Goal: Find specific page/section: Find specific page/section

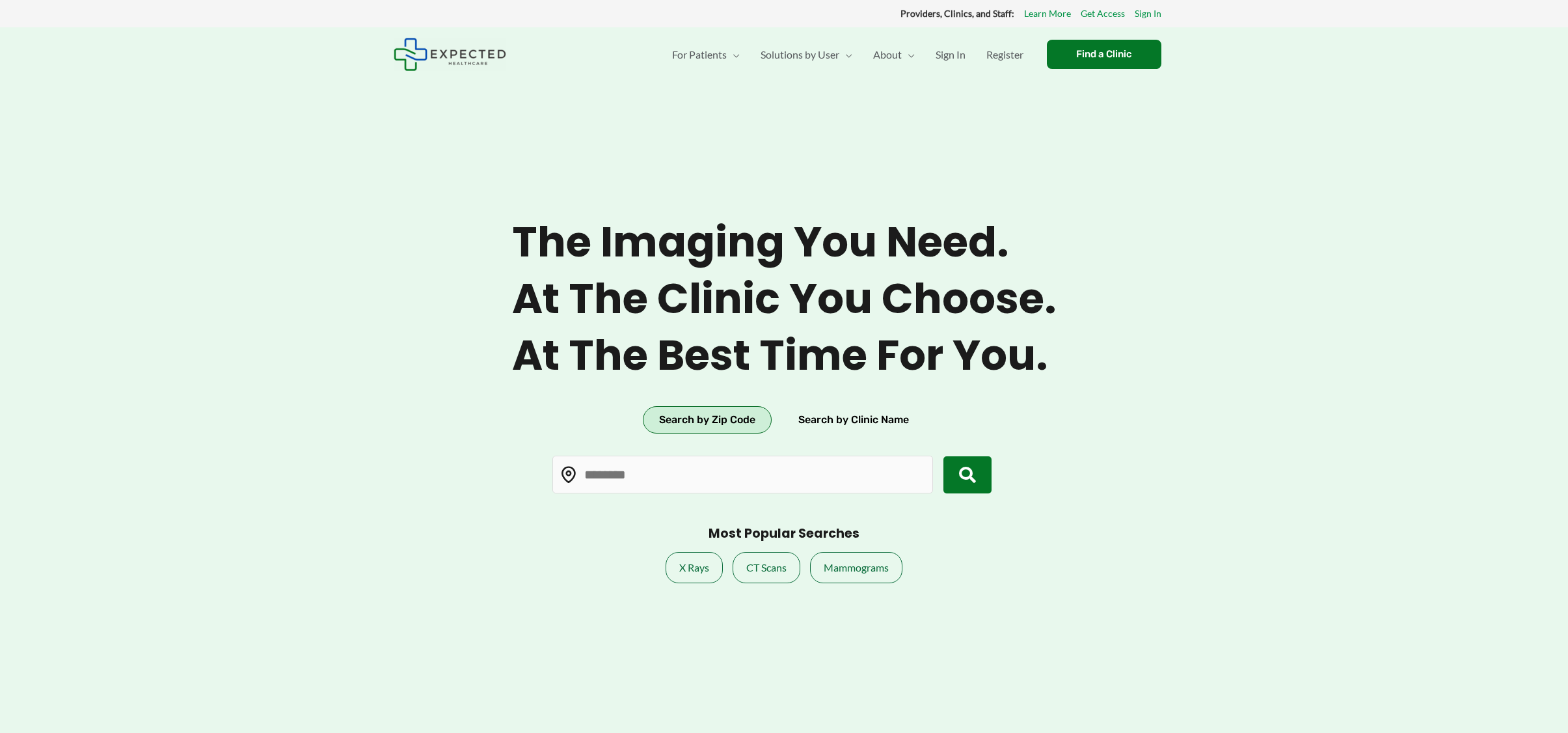
type input "*****"
click at [899, 101] on link "About Us" at bounding box center [941, 94] width 156 height 34
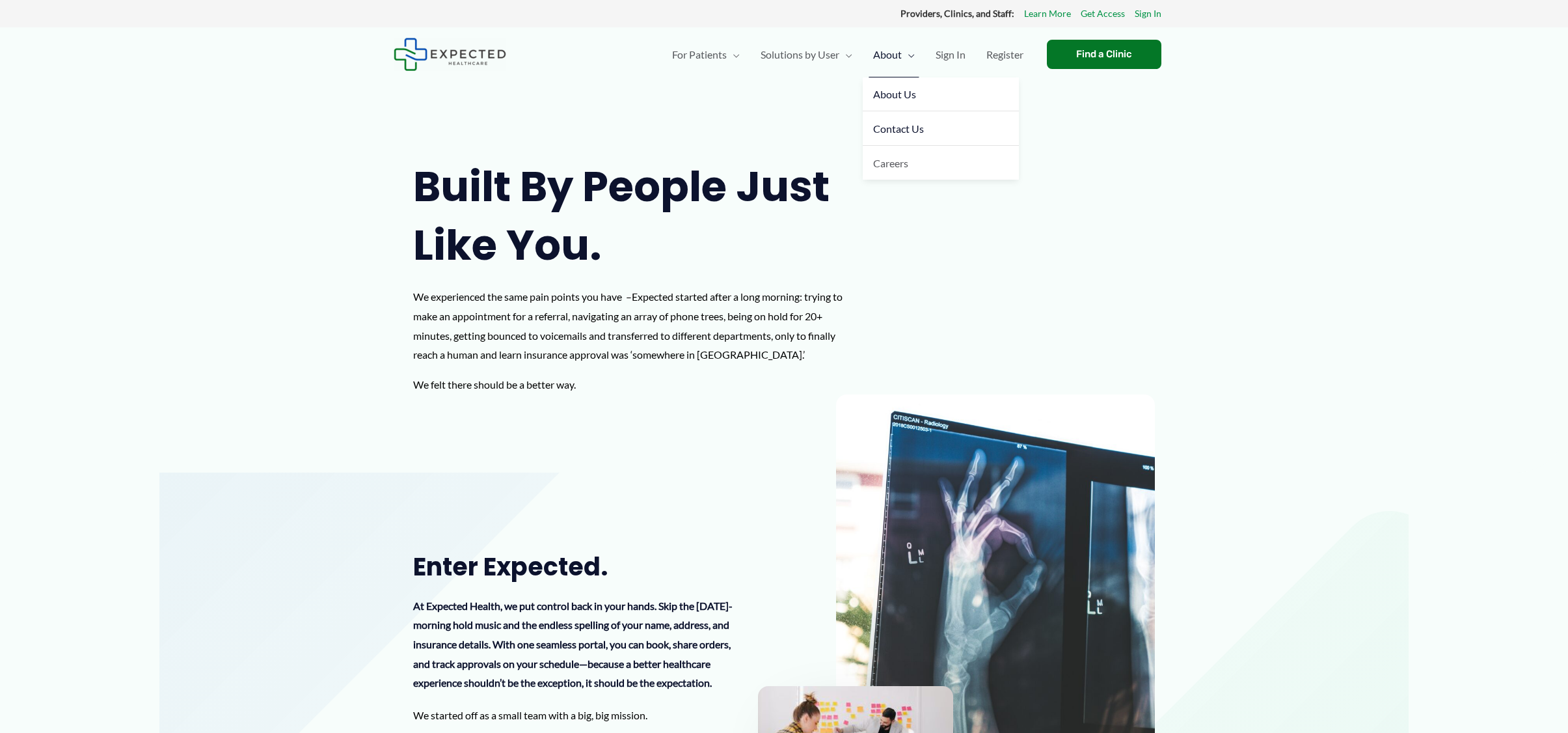
click at [890, 123] on span "Contact Us" at bounding box center [898, 128] width 50 height 12
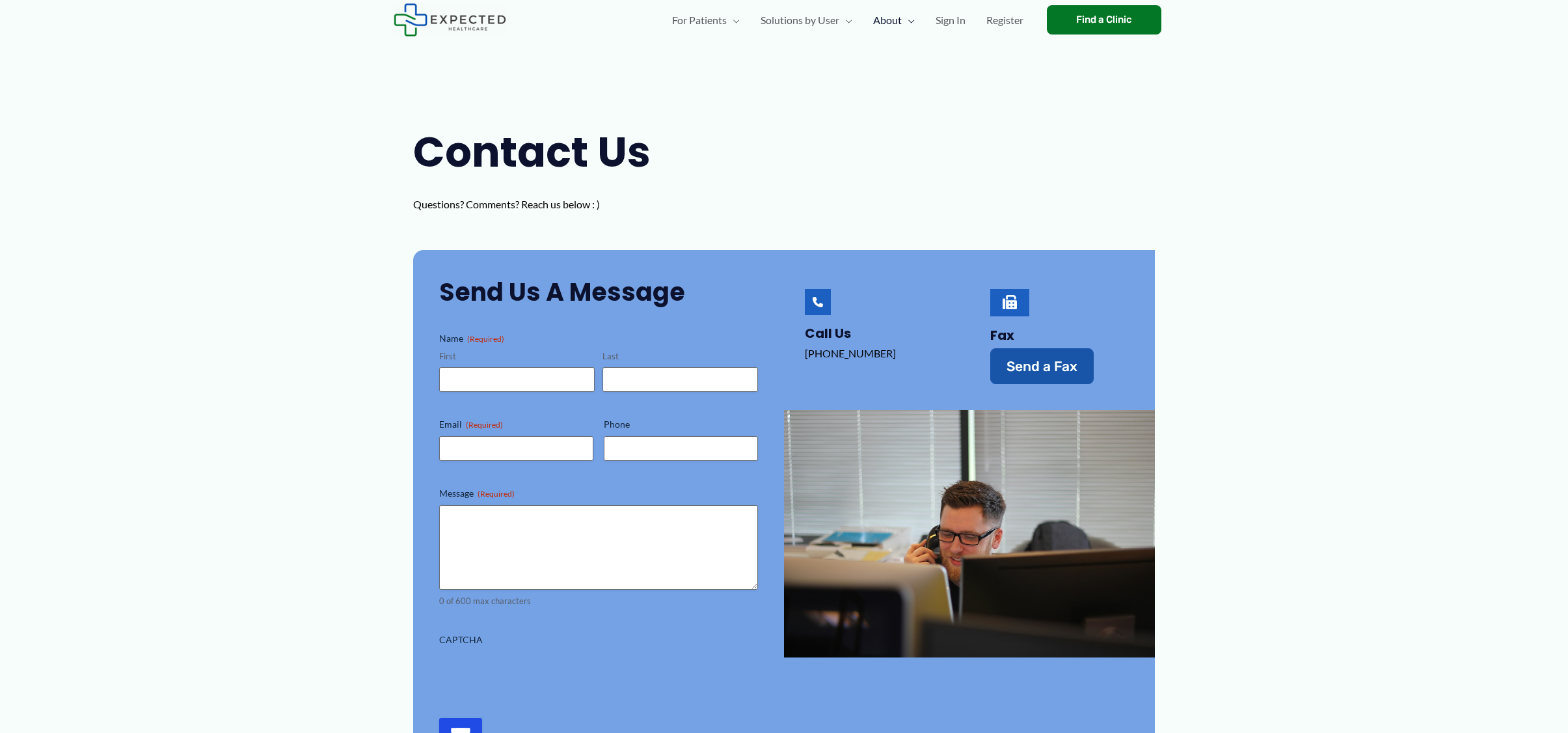
scroll to position [2, 0]
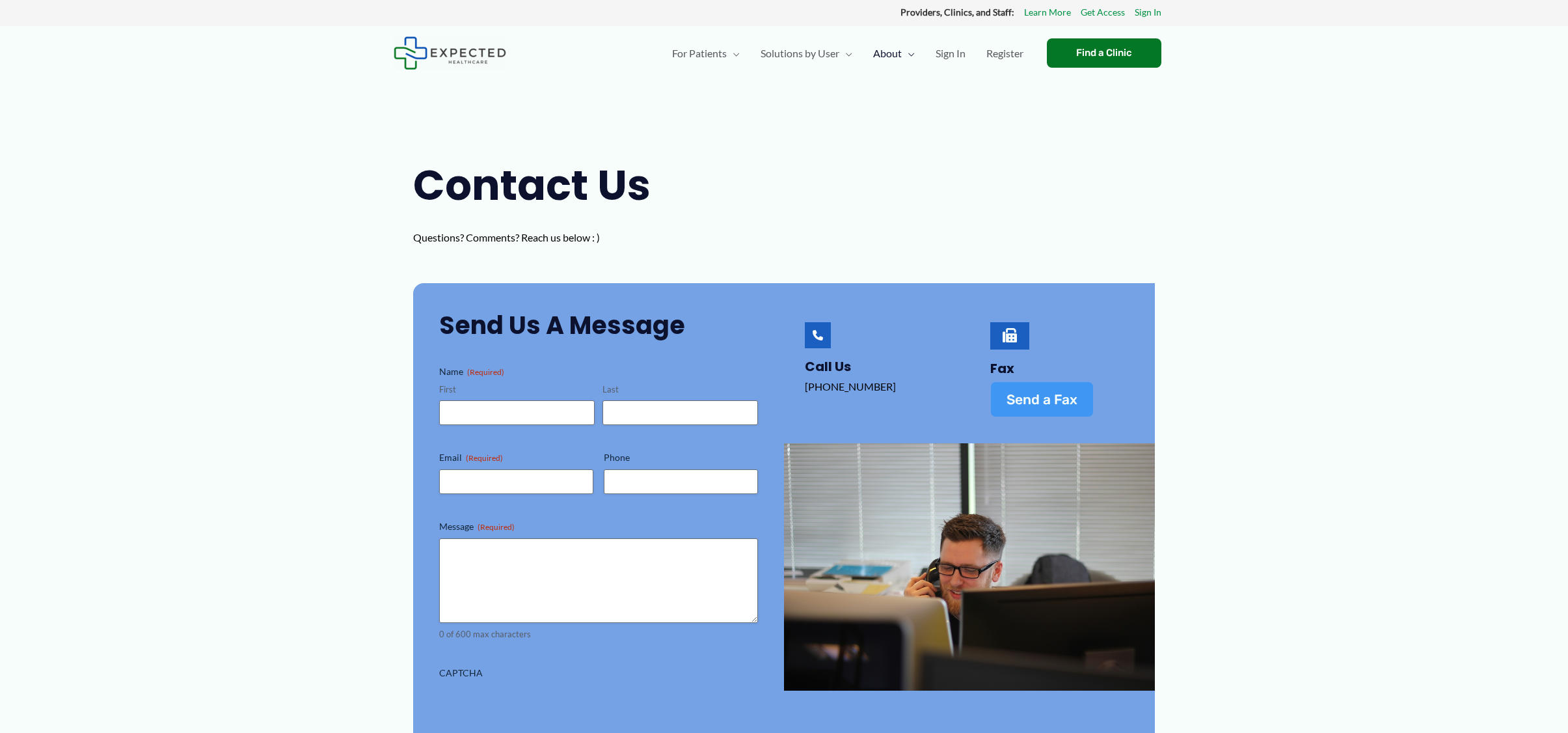
click at [1032, 398] on span "Send a Fax" at bounding box center [1042, 399] width 71 height 14
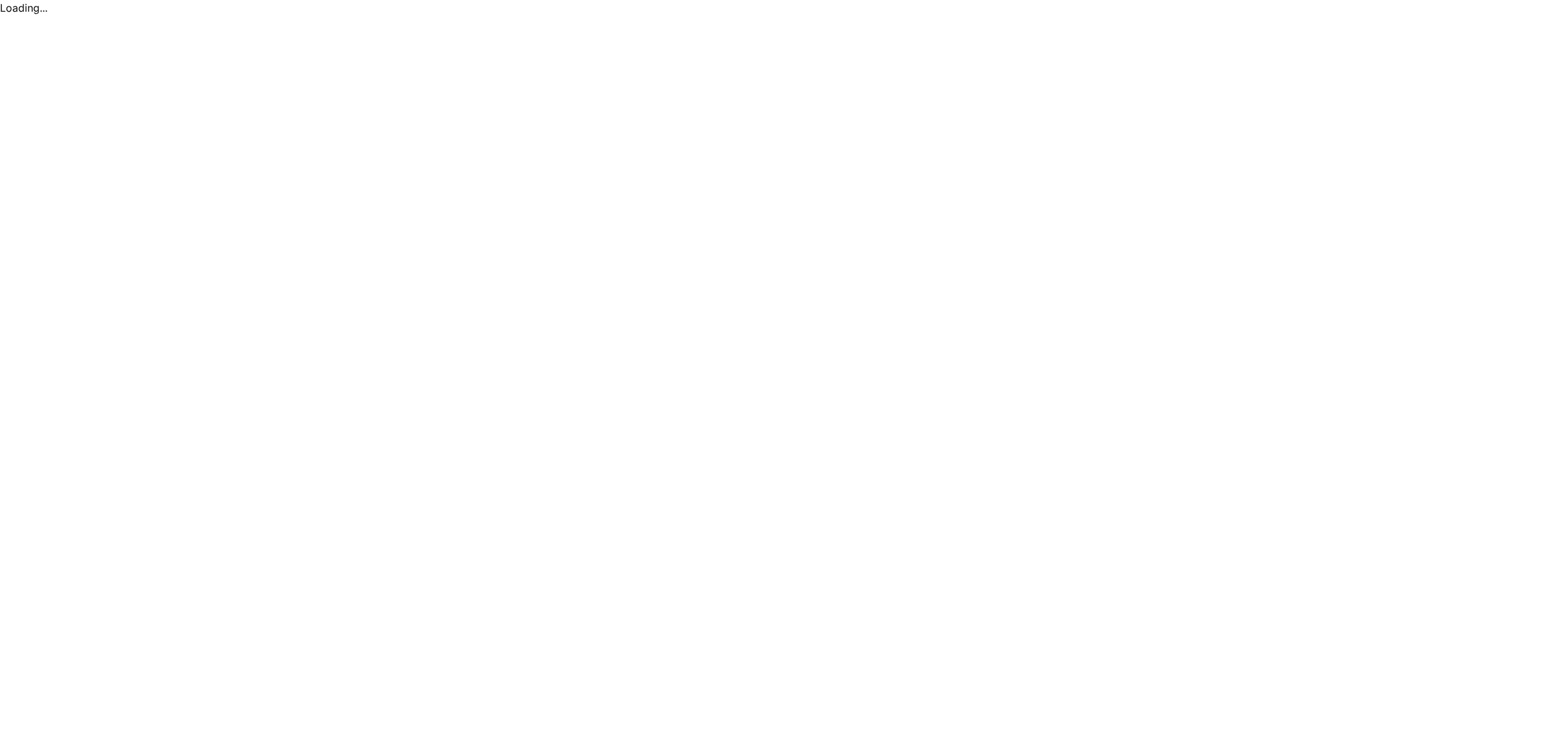
scroll to position [0, 0]
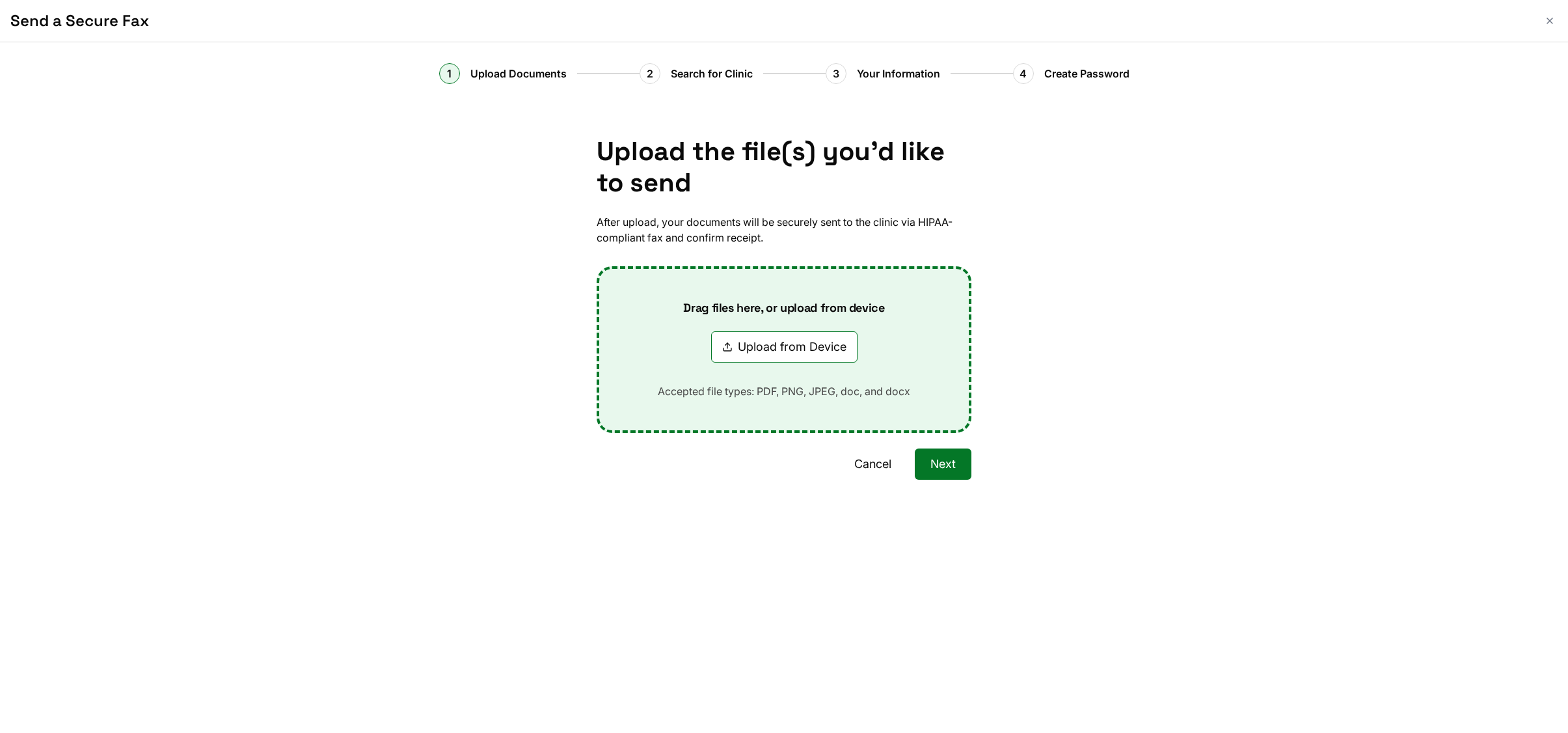
click at [880, 461] on button "Cancel" at bounding box center [873, 464] width 68 height 31
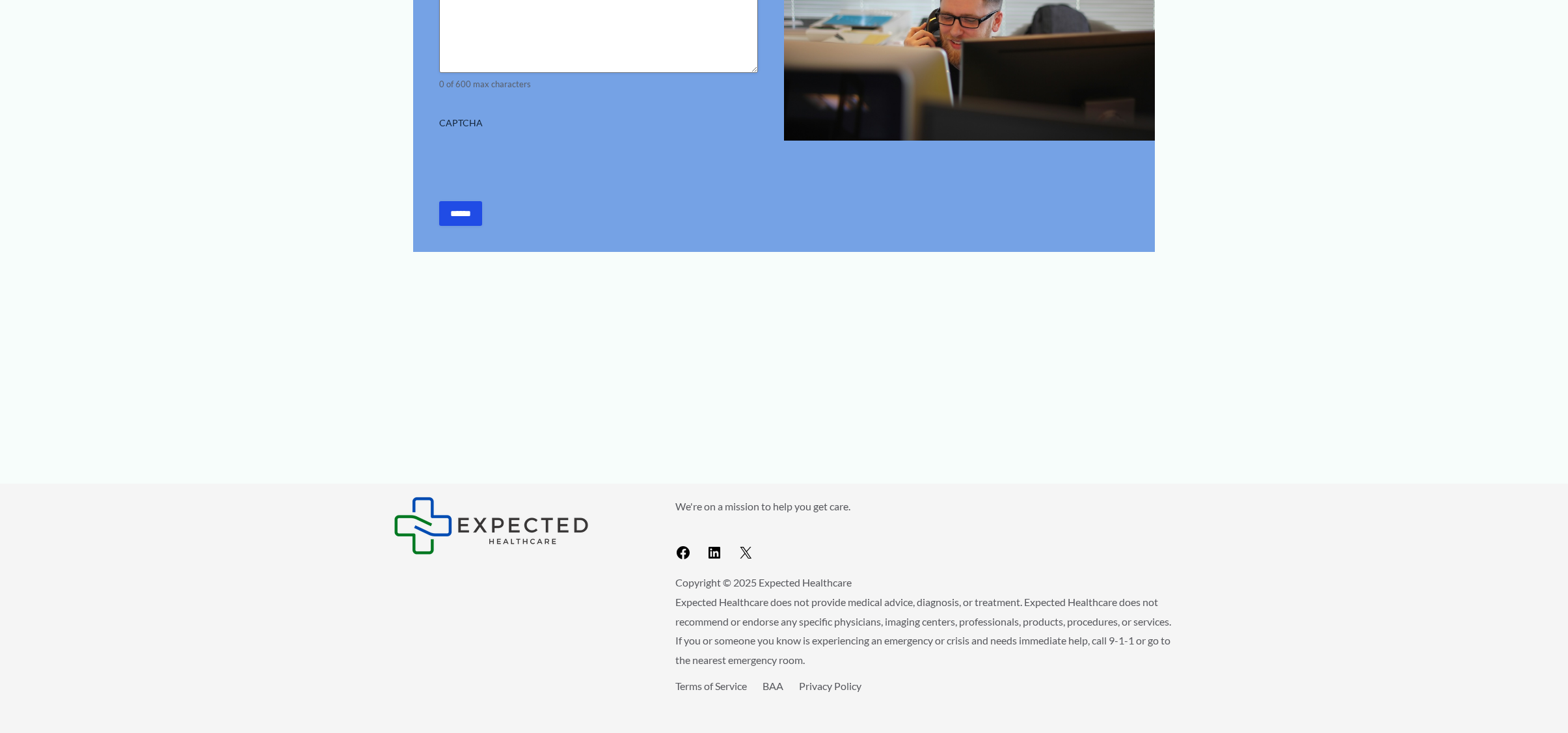
scroll to position [551, 0]
click at [722, 625] on p "Expected Healthcare does not provide medical advice, diagnosis, or treatment. E…" at bounding box center [924, 631] width 499 height 77
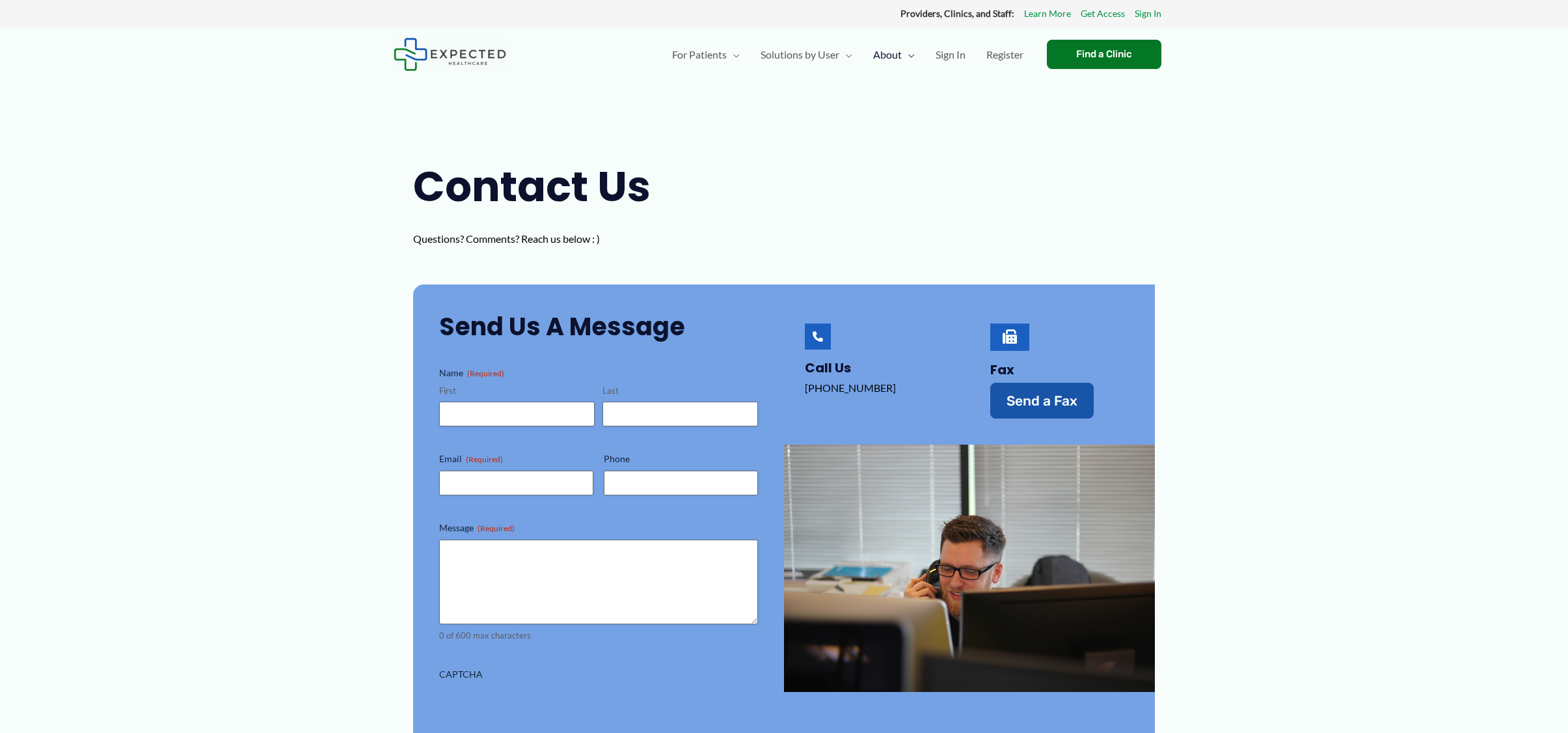
scroll to position [0, 0]
click at [888, 150] on link "Careers" at bounding box center [941, 163] width 156 height 34
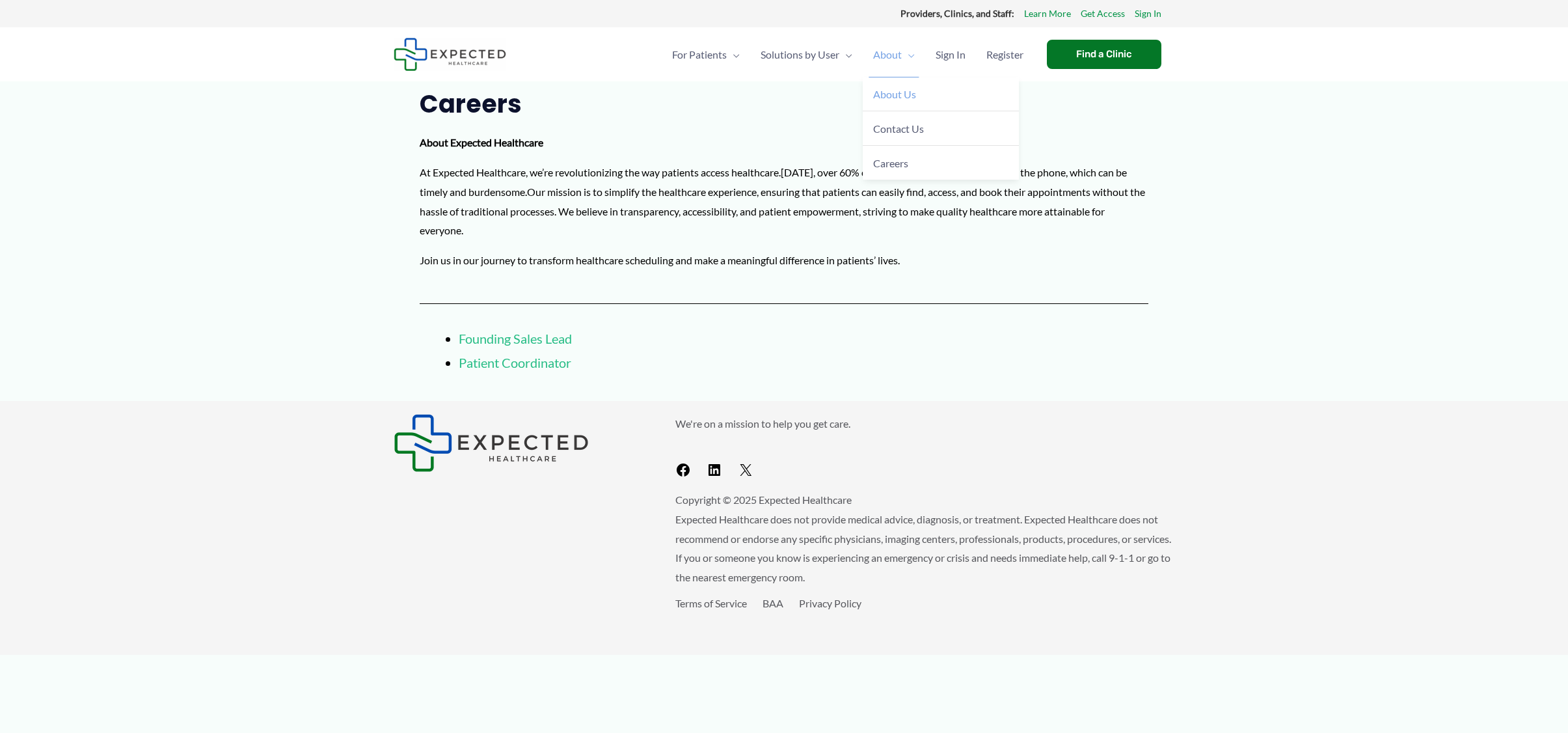
click at [890, 86] on link "About Us" at bounding box center [941, 94] width 156 height 34
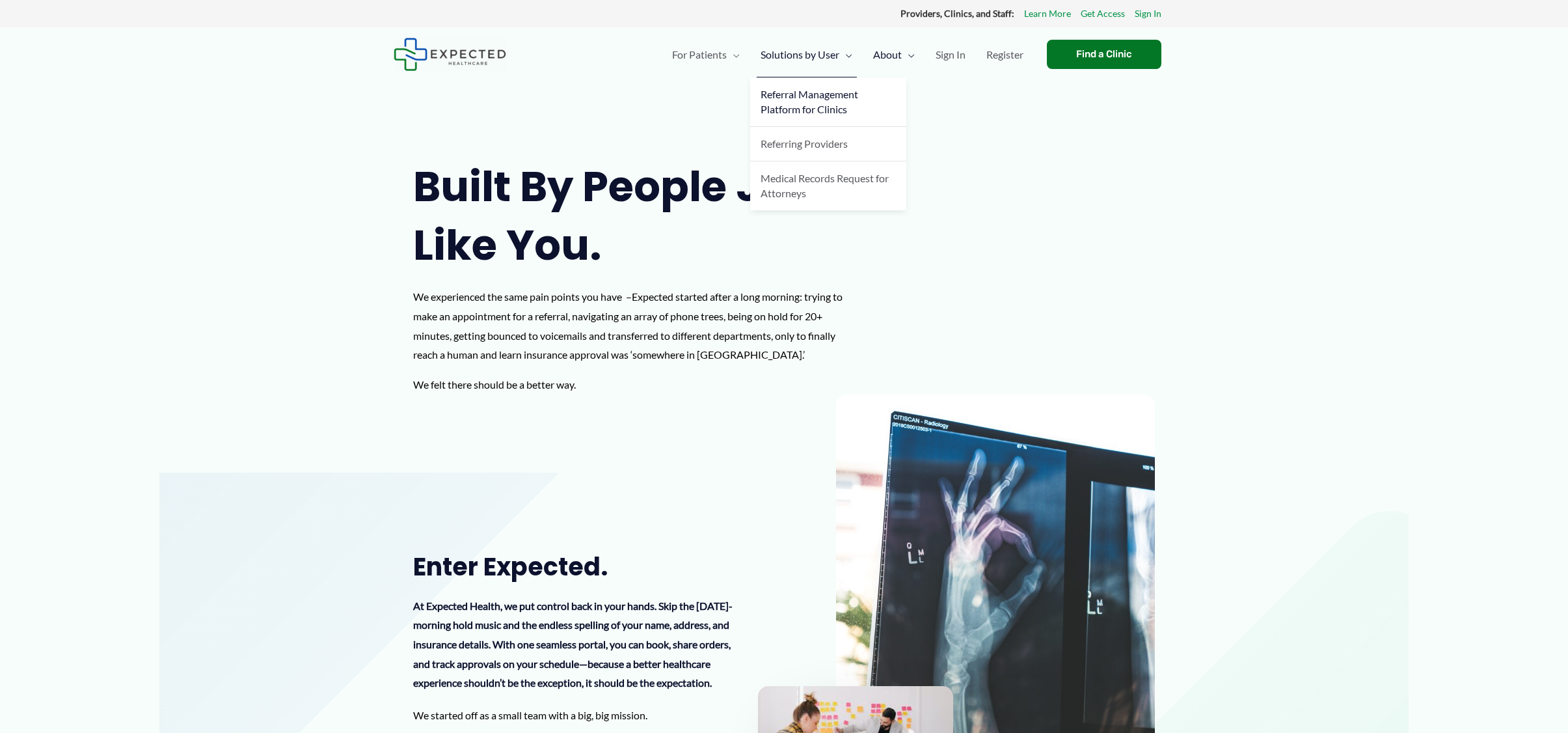
scroll to position [-1, 0]
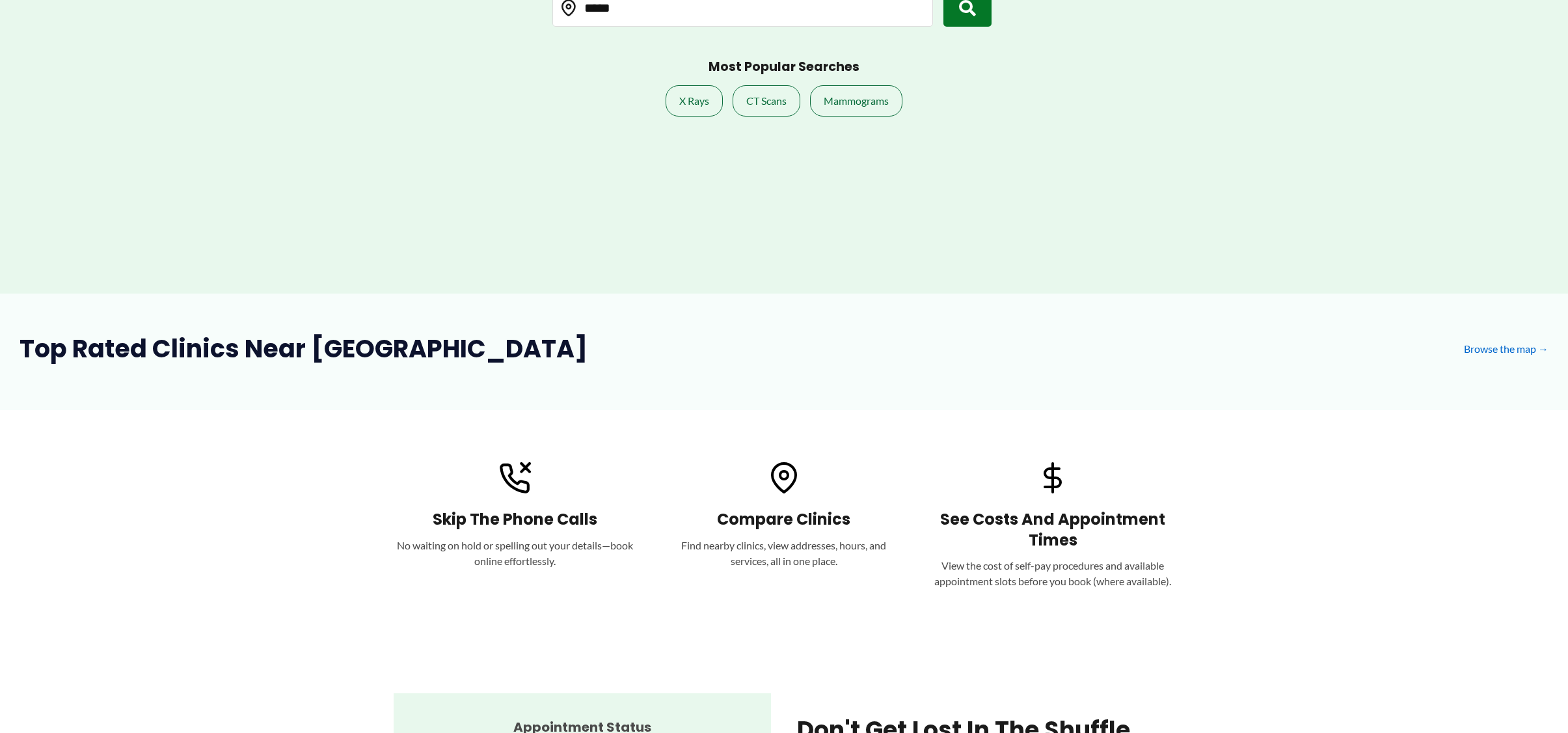
scroll to position [405, 0]
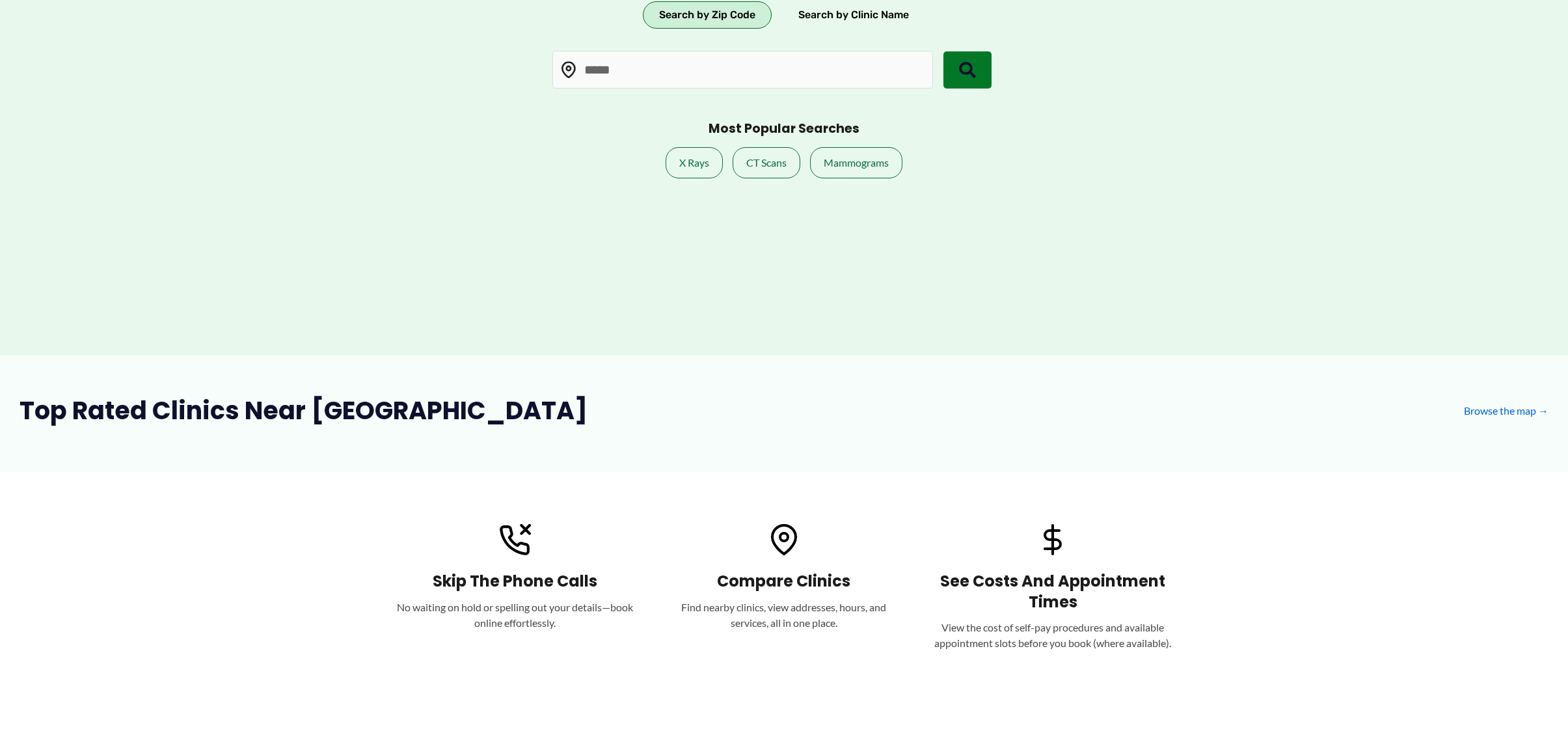
click at [965, 72] on icon "submit" at bounding box center [967, 70] width 17 height 17
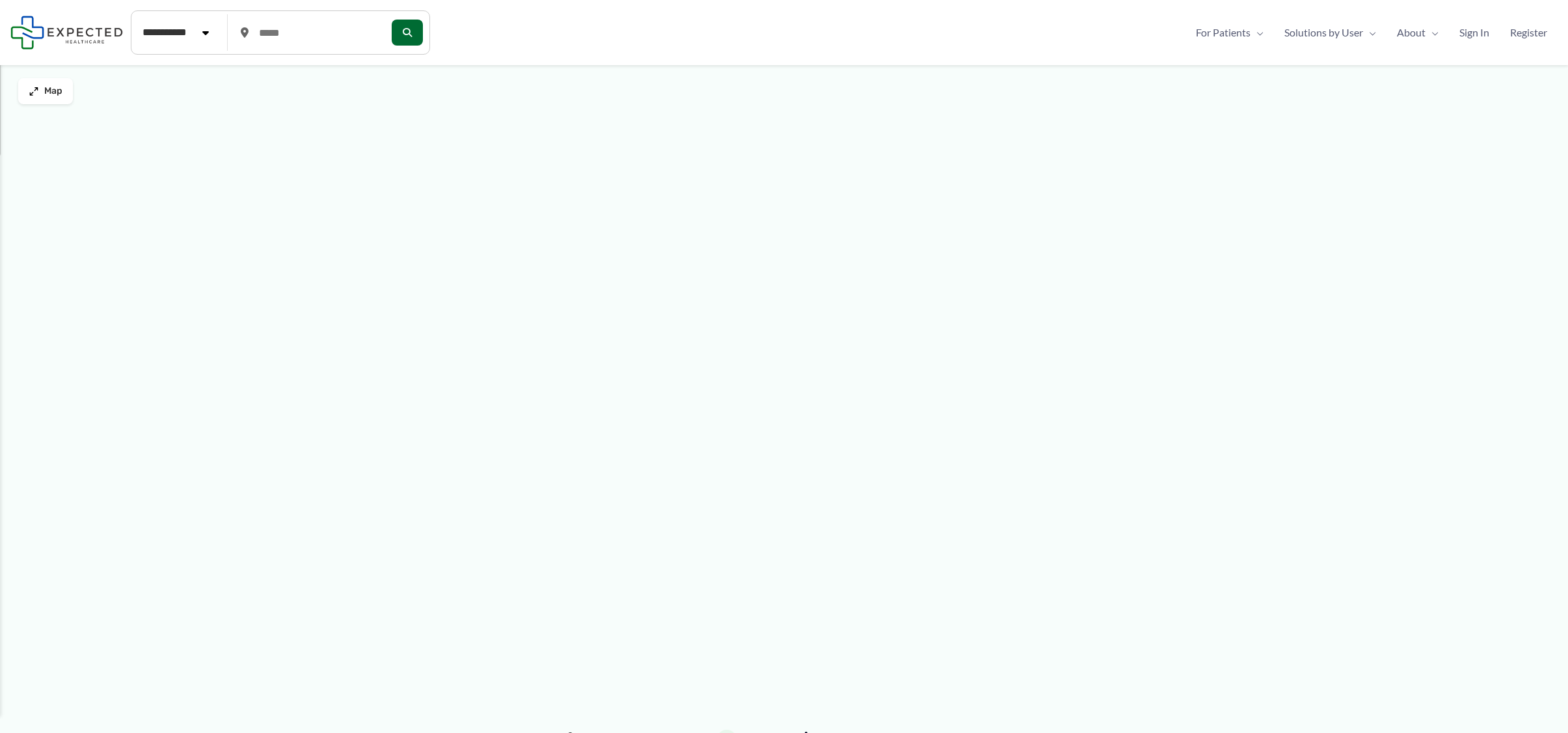
type input "*****"
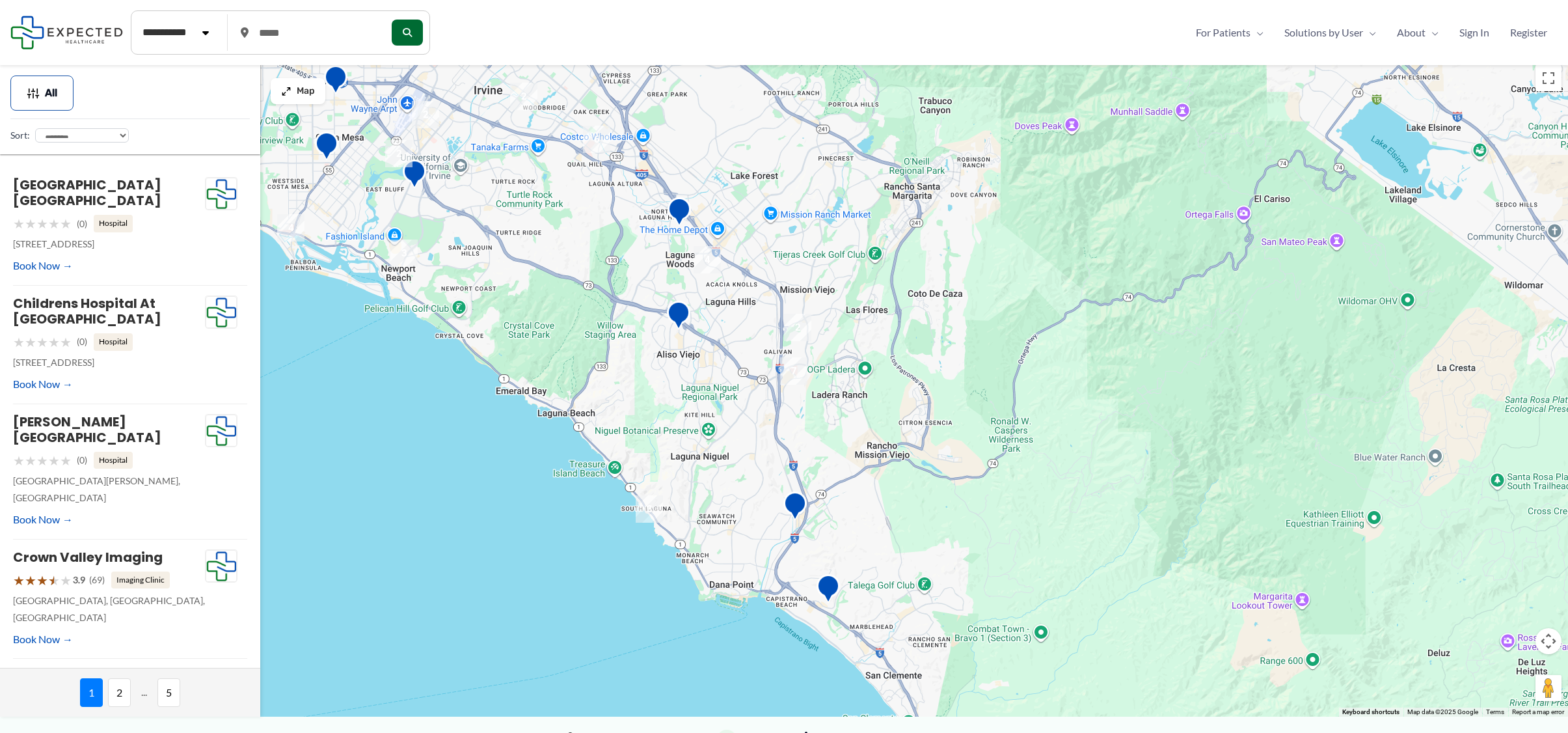
click at [843, 341] on div at bounding box center [784, 387] width 1568 height 658
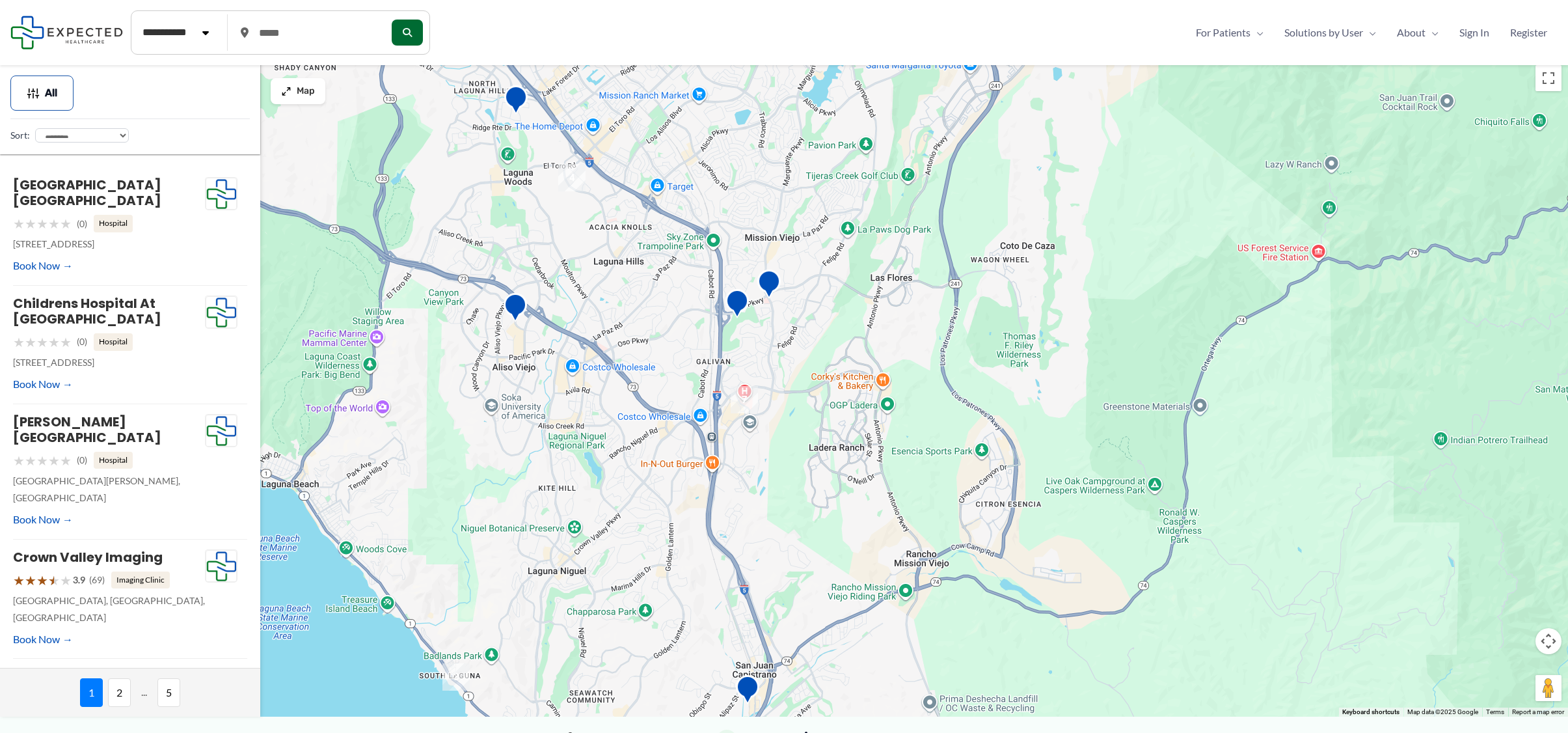
click at [758, 313] on div at bounding box center [784, 387] width 1568 height 658
click at [763, 289] on img "WaveImaging Mission Viejo" at bounding box center [769, 285] width 26 height 36
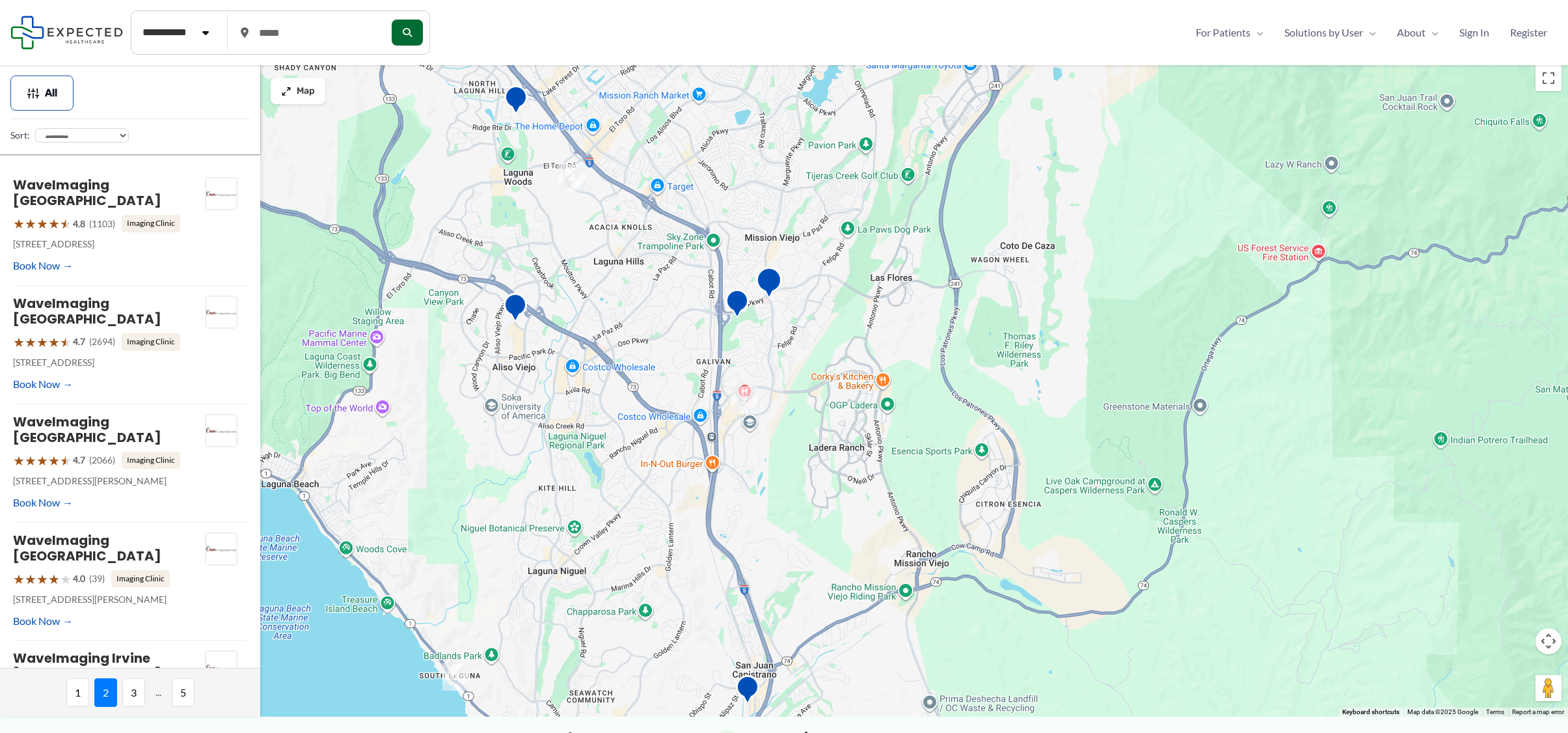
scroll to position [5, 0]
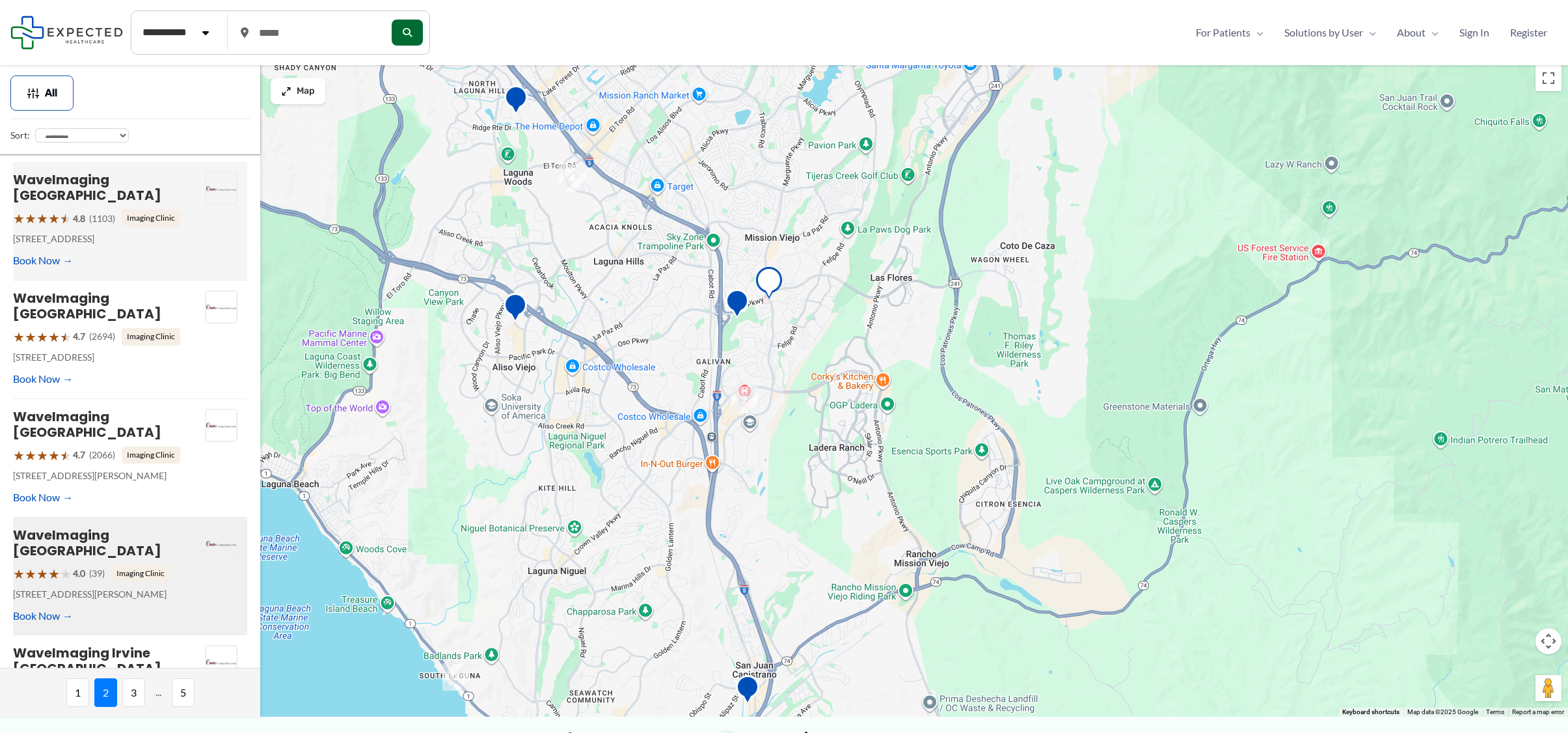
click at [81, 214] on span "4.8" at bounding box center [79, 218] width 12 height 17
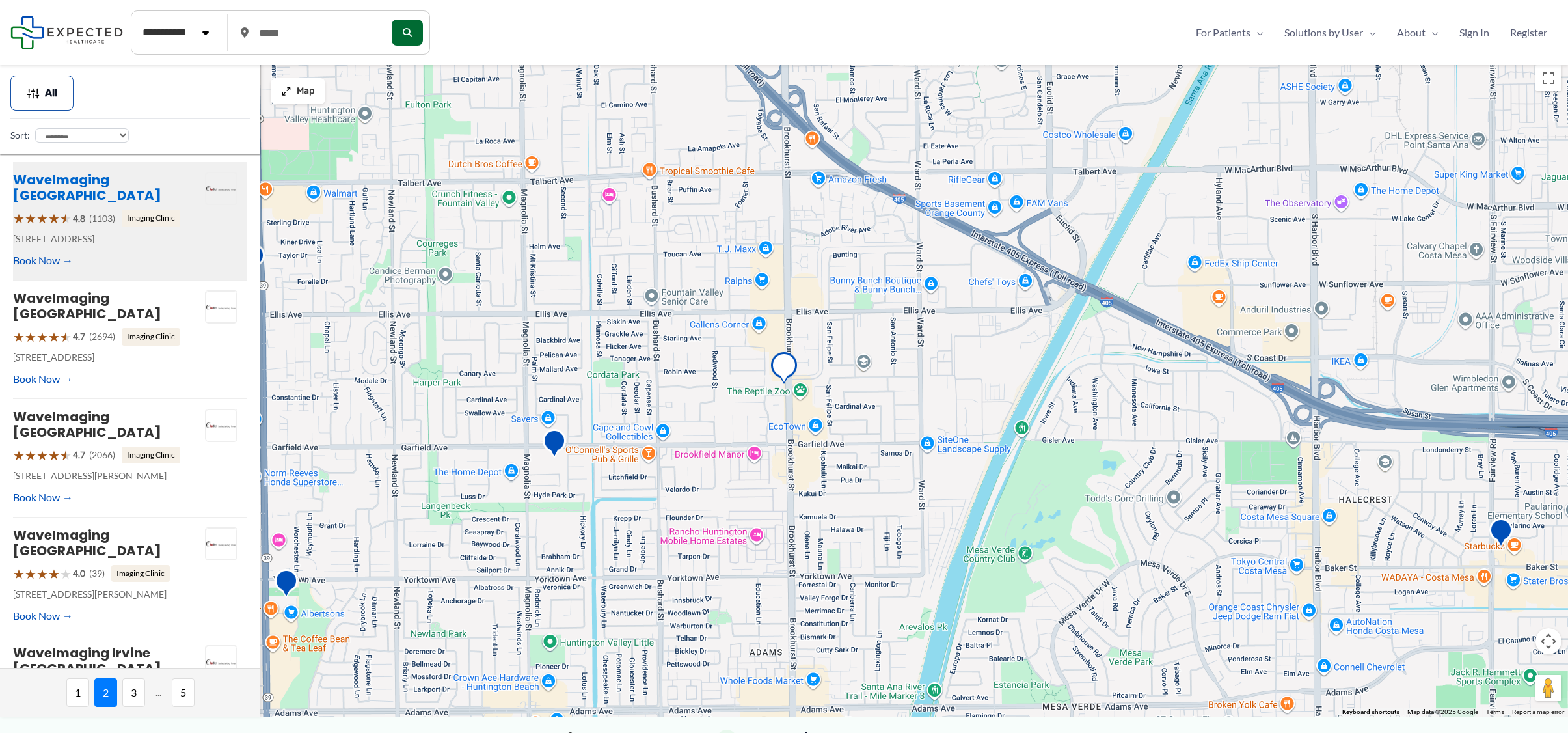
click at [68, 181] on link "WaveImaging [GEOGRAPHIC_DATA]" at bounding box center [86, 188] width 148 height 34
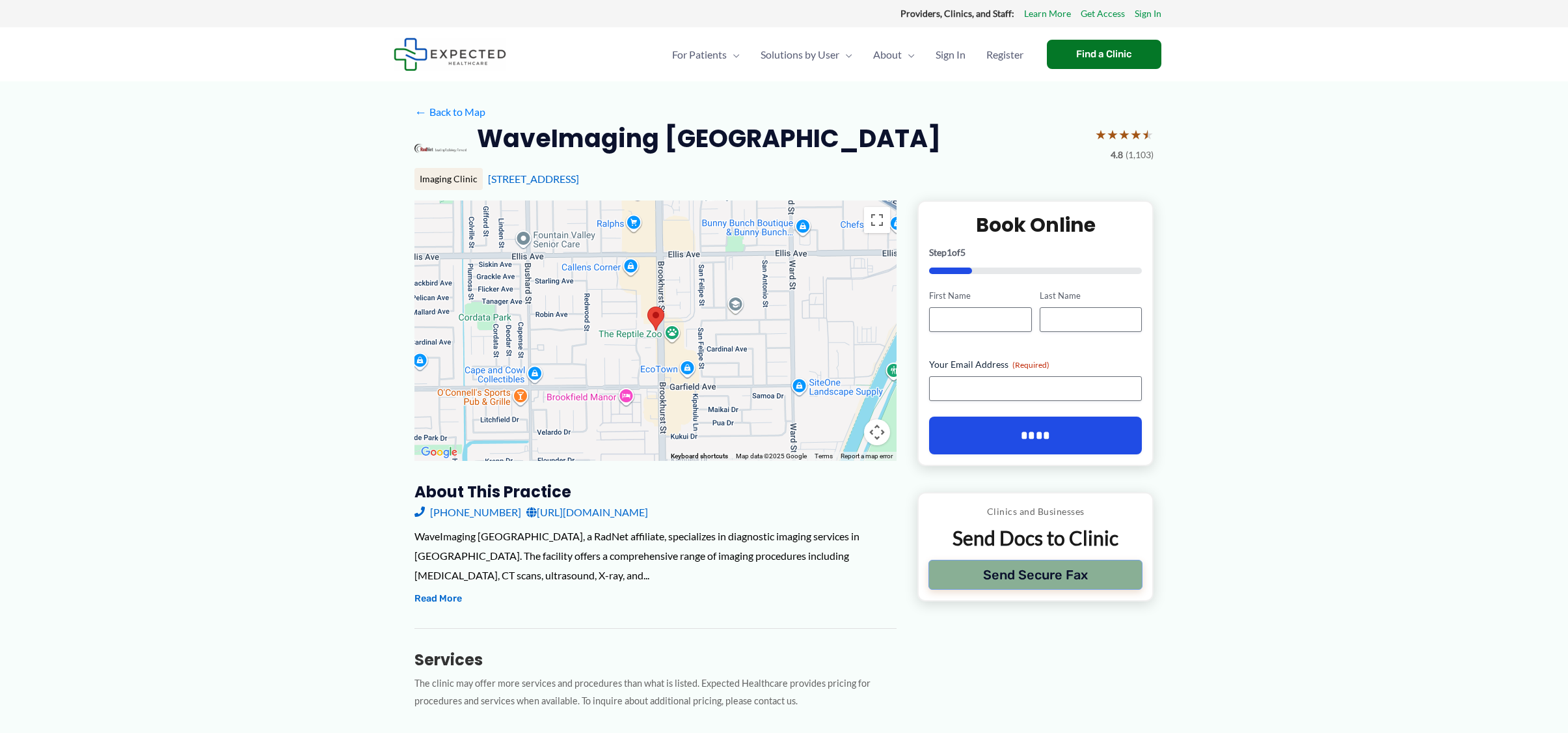
click at [961, 569] on button "Send Secure Fax" at bounding box center [1036, 575] width 214 height 30
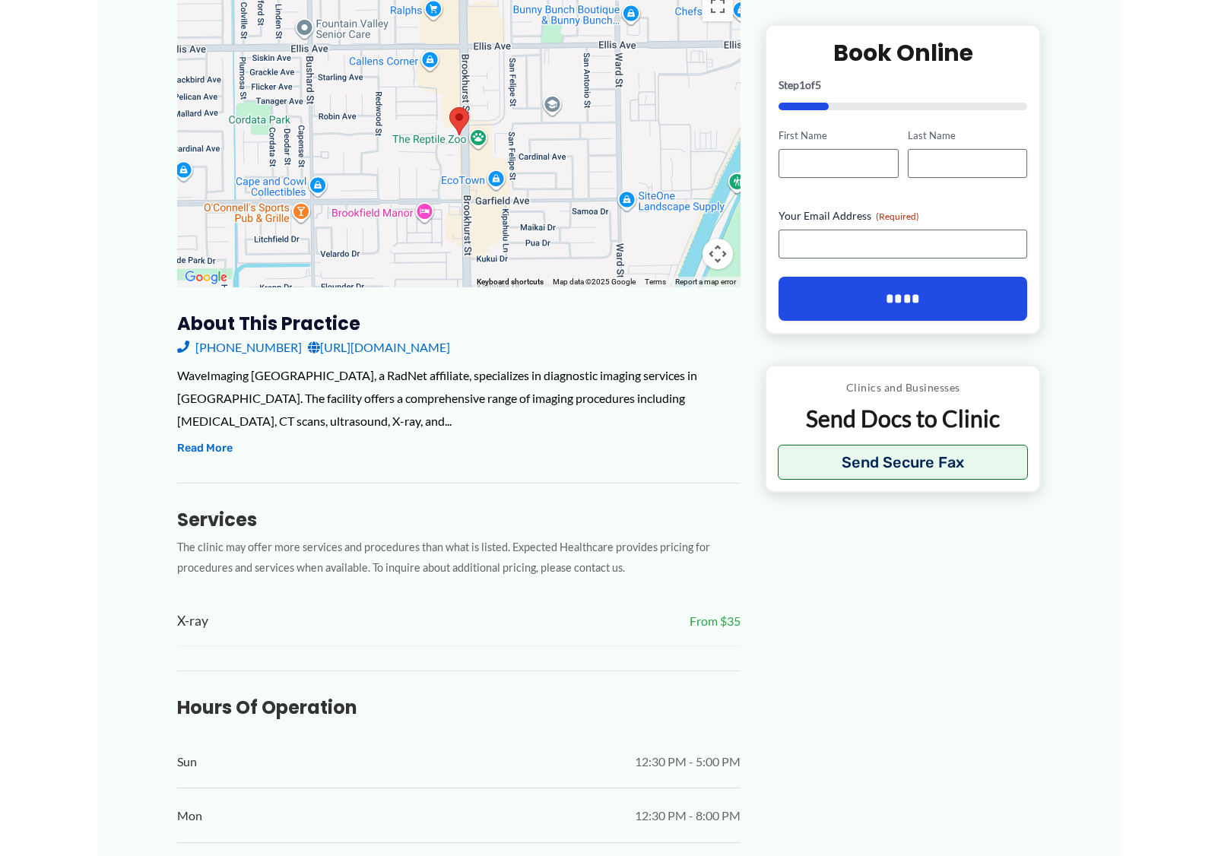
scroll to position [255, 0]
